Goal: Find specific page/section: Find specific page/section

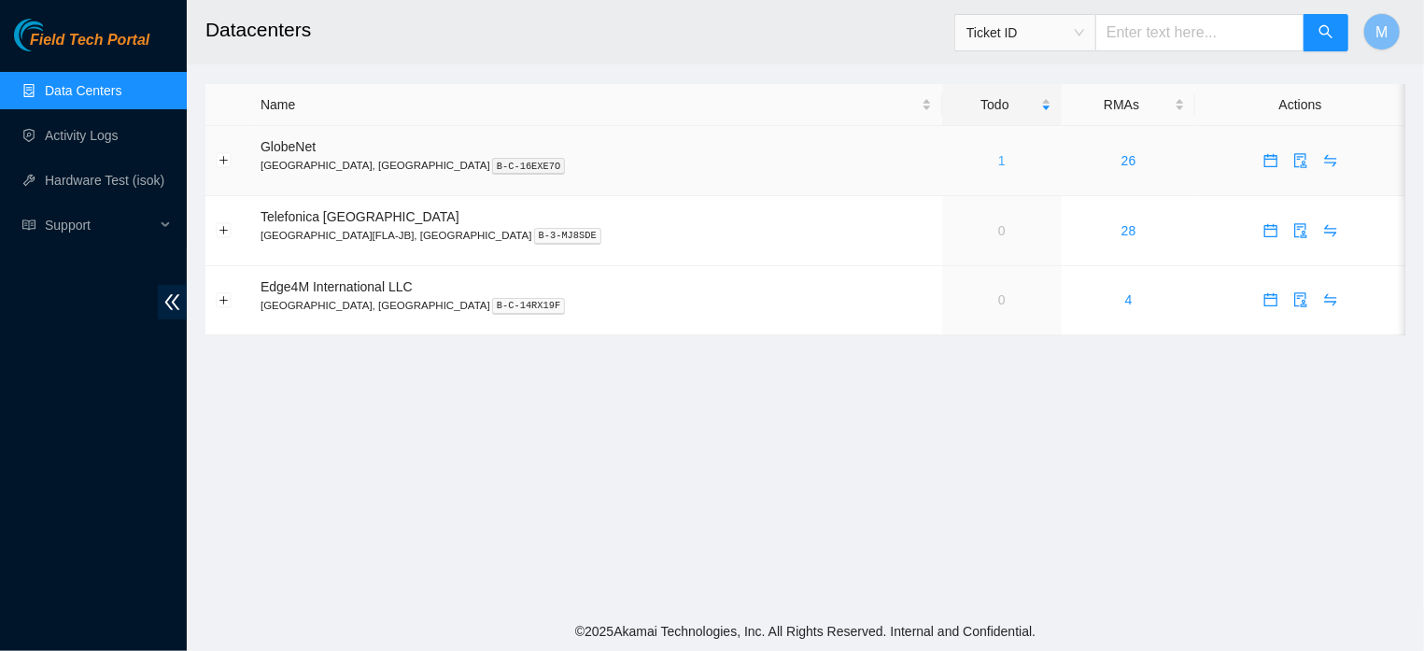
click at [998, 158] on link "1" at bounding box center [1001, 160] width 7 height 15
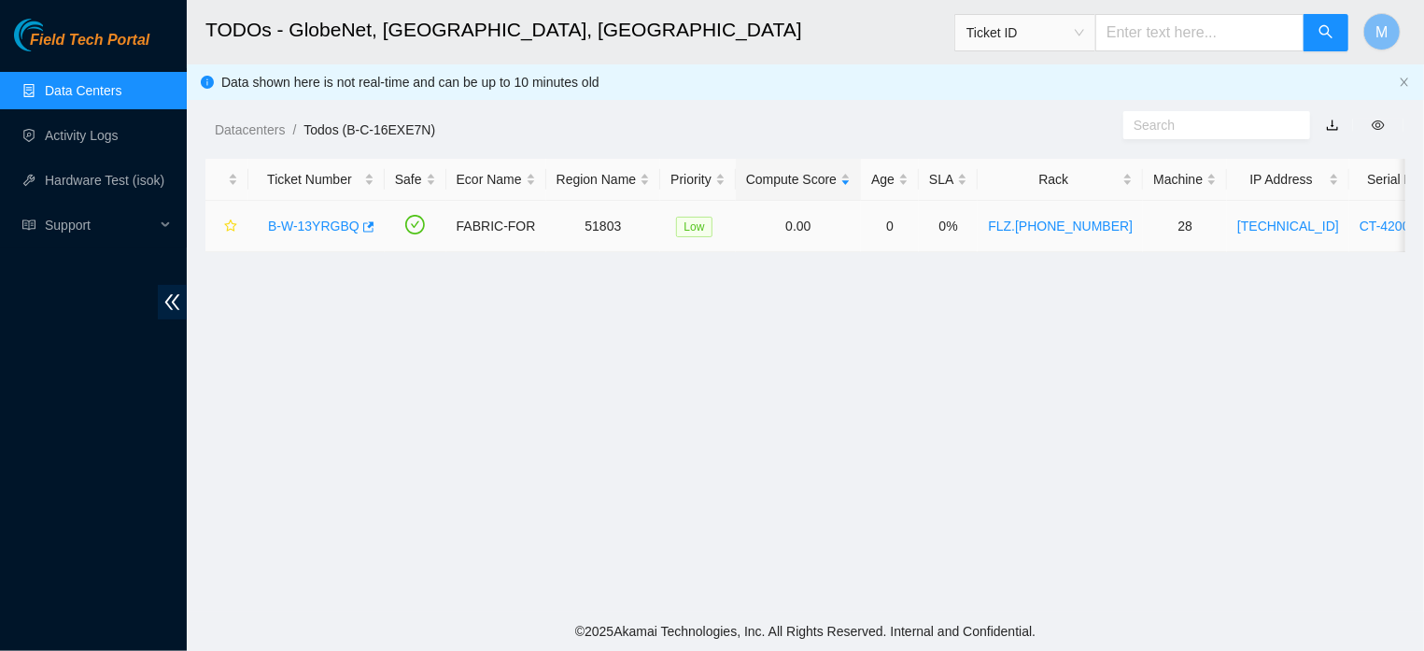
click at [304, 216] on div "B-W-13YRGBQ" at bounding box center [317, 226] width 116 height 30
click at [303, 222] on link "B-W-13YRGBQ" at bounding box center [313, 225] width 91 height 15
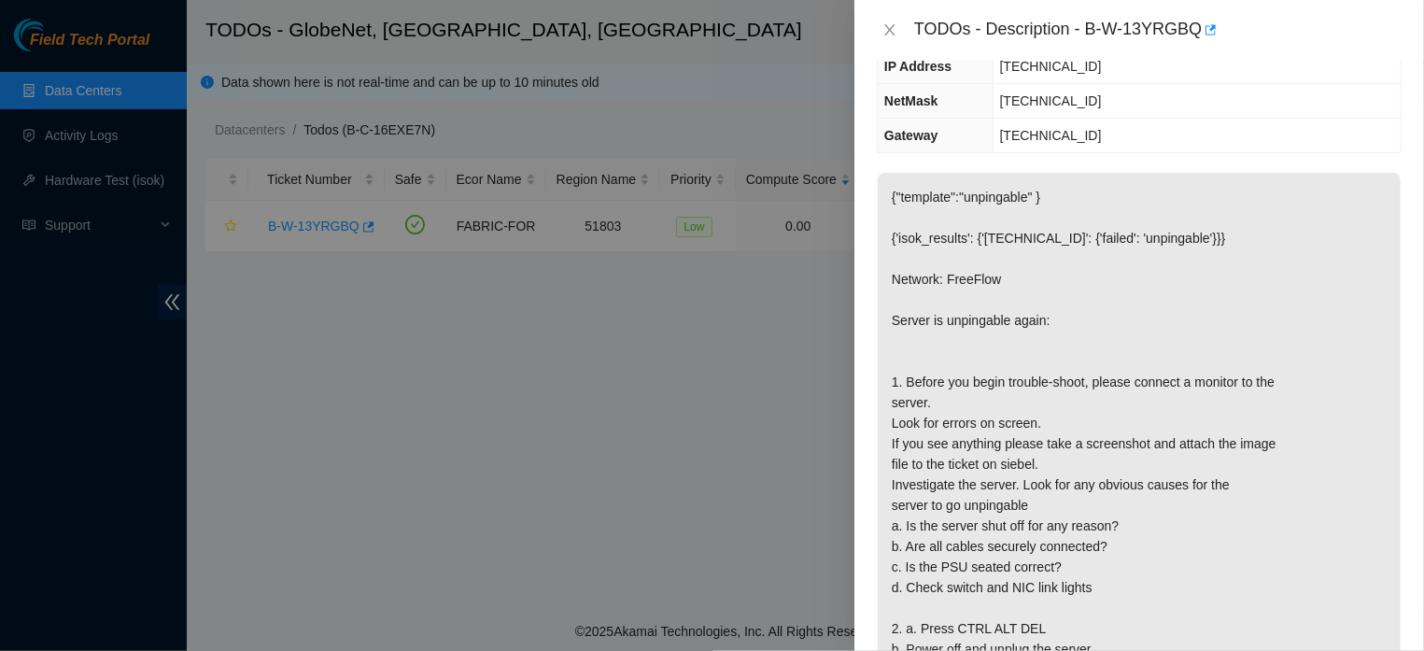
scroll to position [274, 0]
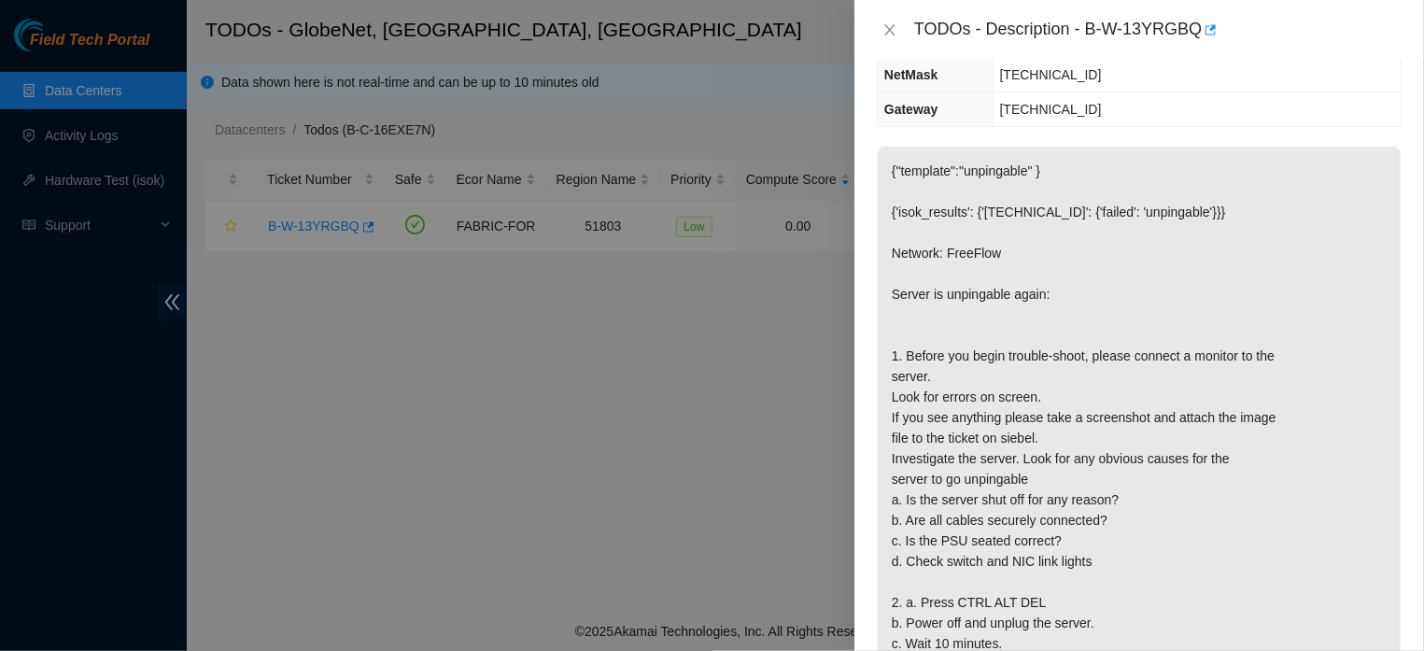
click at [894, 314] on p "{"template":"unpingable" } {'isok_results': {'[TECHNICAL_ID]': {'failed': 'unpi…" at bounding box center [1138, 500] width 523 height 706
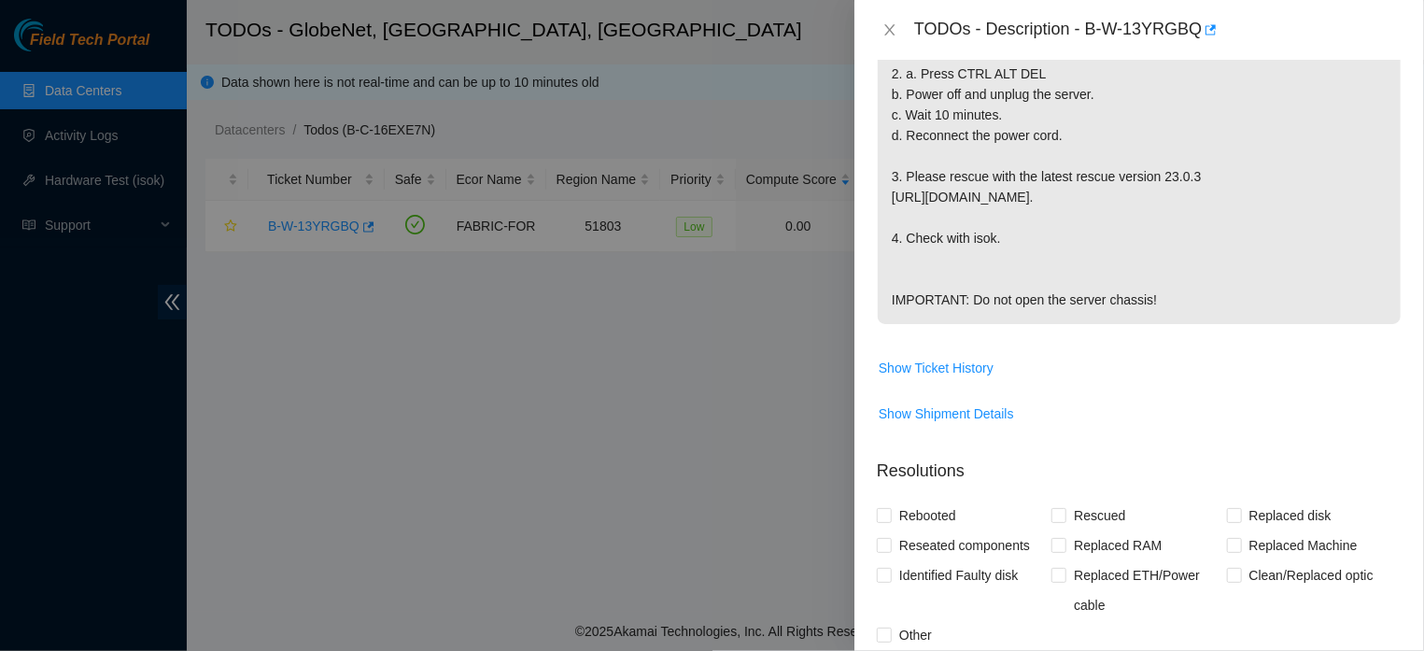
scroll to position [883, 0]
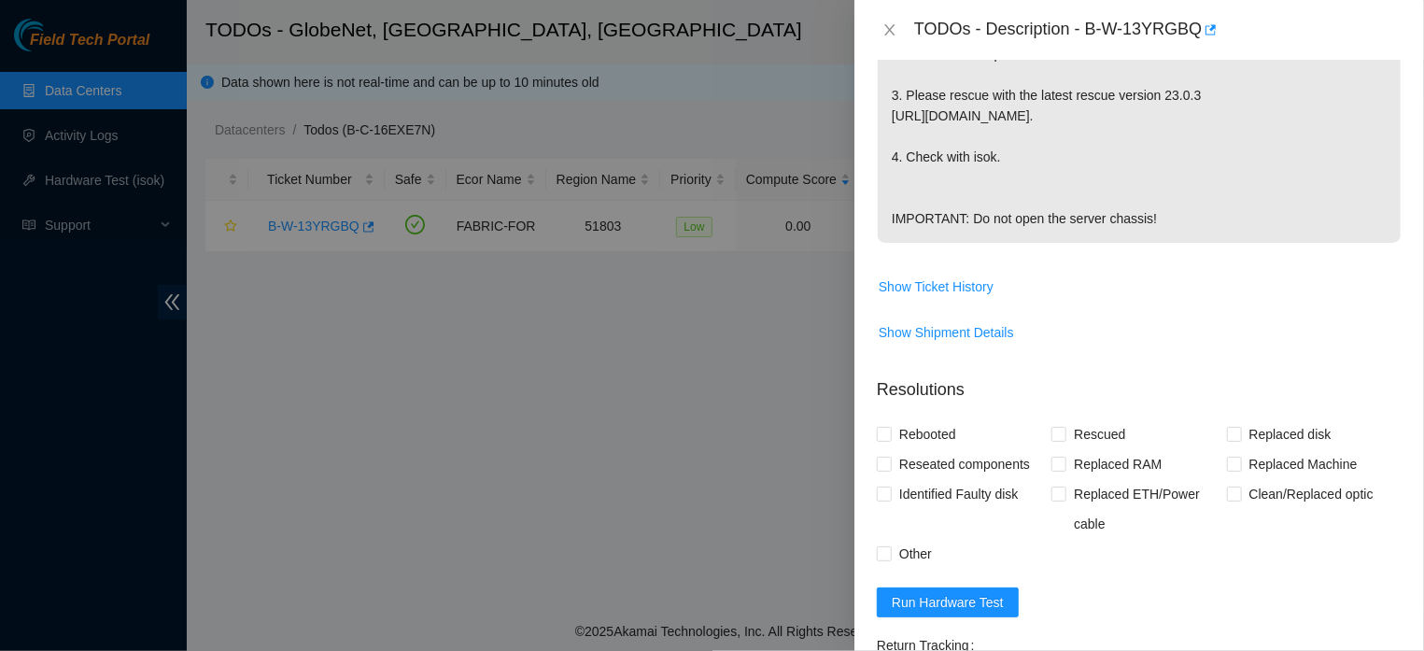
drag, startPoint x: 892, startPoint y: 255, endPoint x: 1161, endPoint y: 203, distance: 273.9
copy p "Server is unpingable again: 1. Before you begin trouble-shoot, please connect a…"
click at [1358, 385] on p "Resolutions" at bounding box center [1139, 382] width 525 height 40
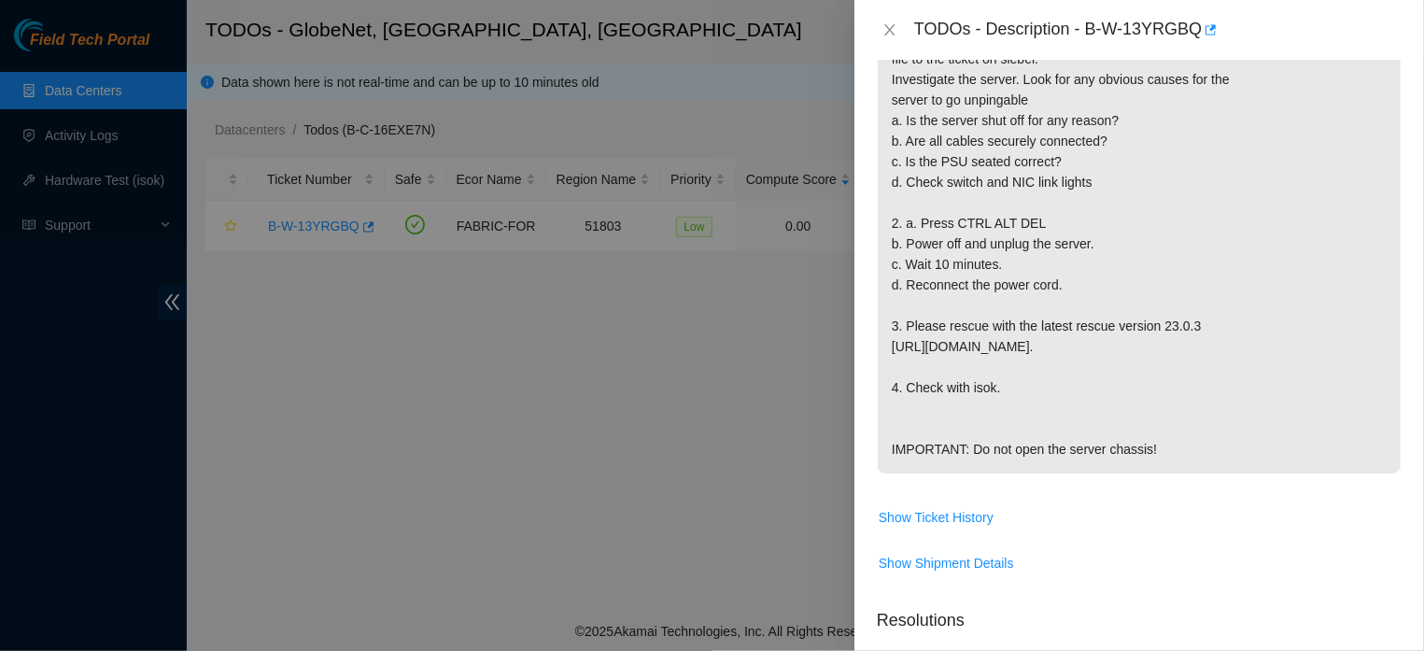
scroll to position [0, 0]
